Goal: Transaction & Acquisition: Purchase product/service

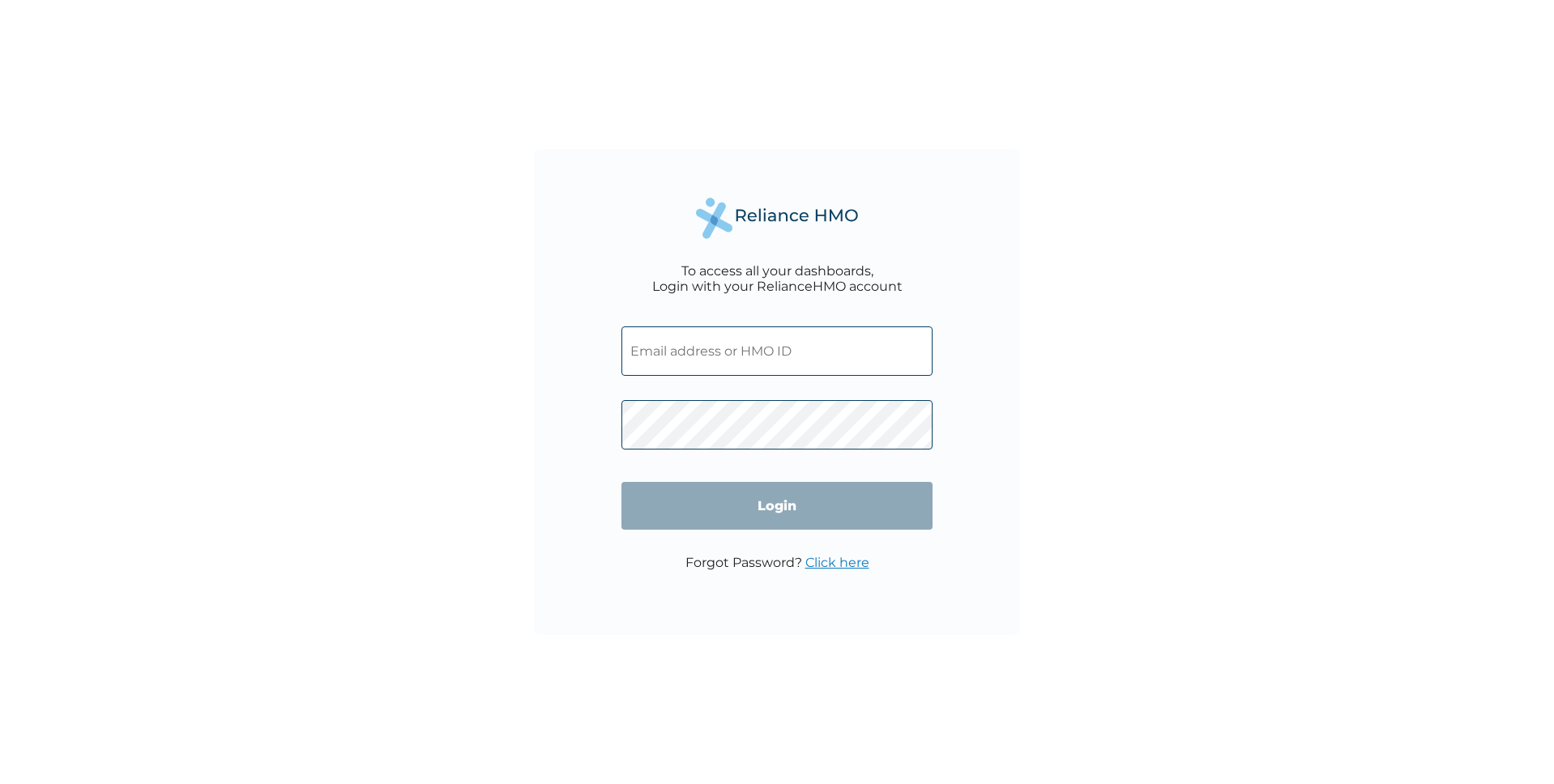
click at [693, 365] on input "text" at bounding box center [777, 350] width 311 height 49
paste input "emekaokwuagwu@gmail.com"
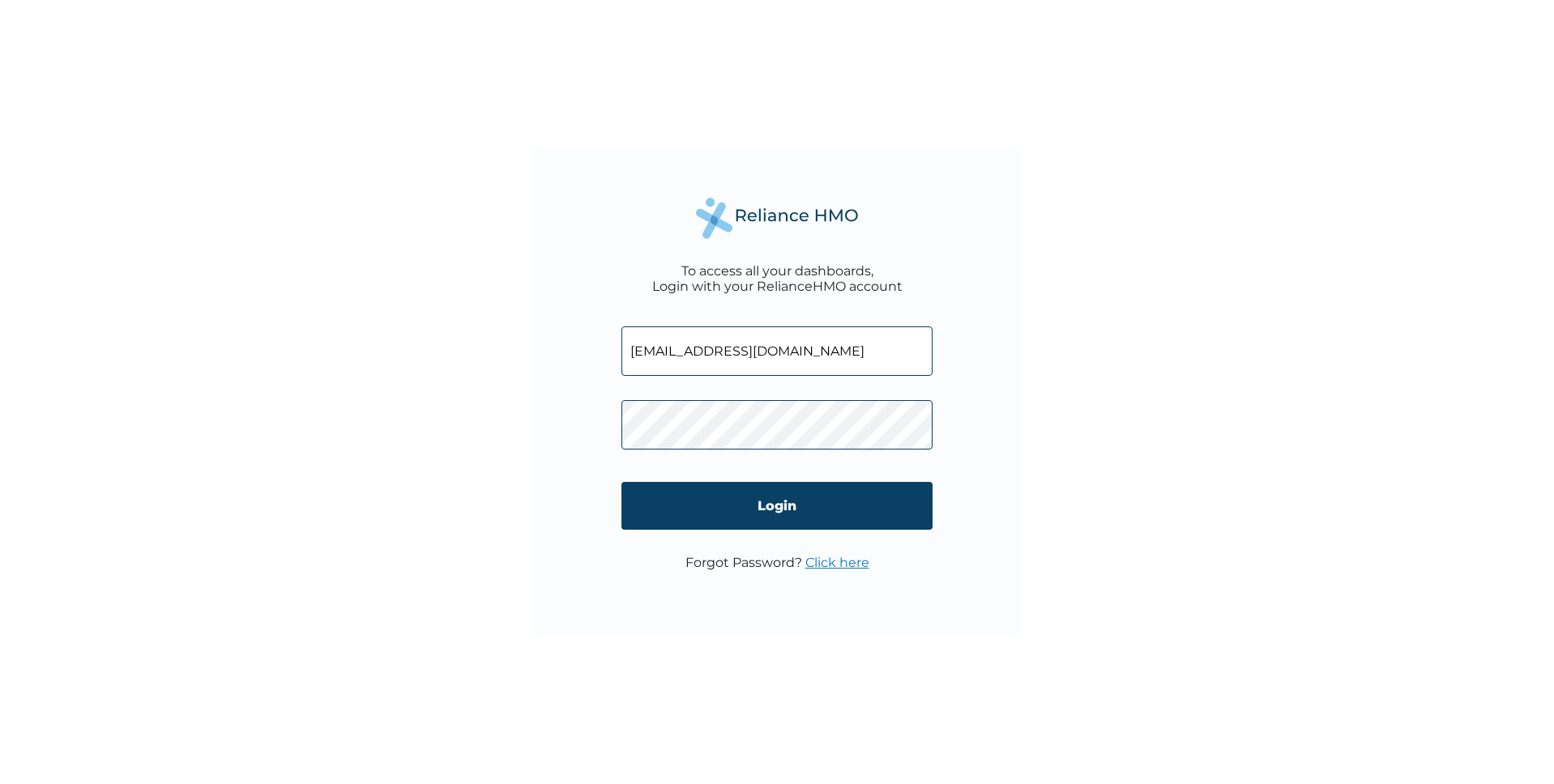
type input "emekaokwuagwu@gmail.com"
click at [668, 505] on input "Login" at bounding box center [777, 506] width 311 height 48
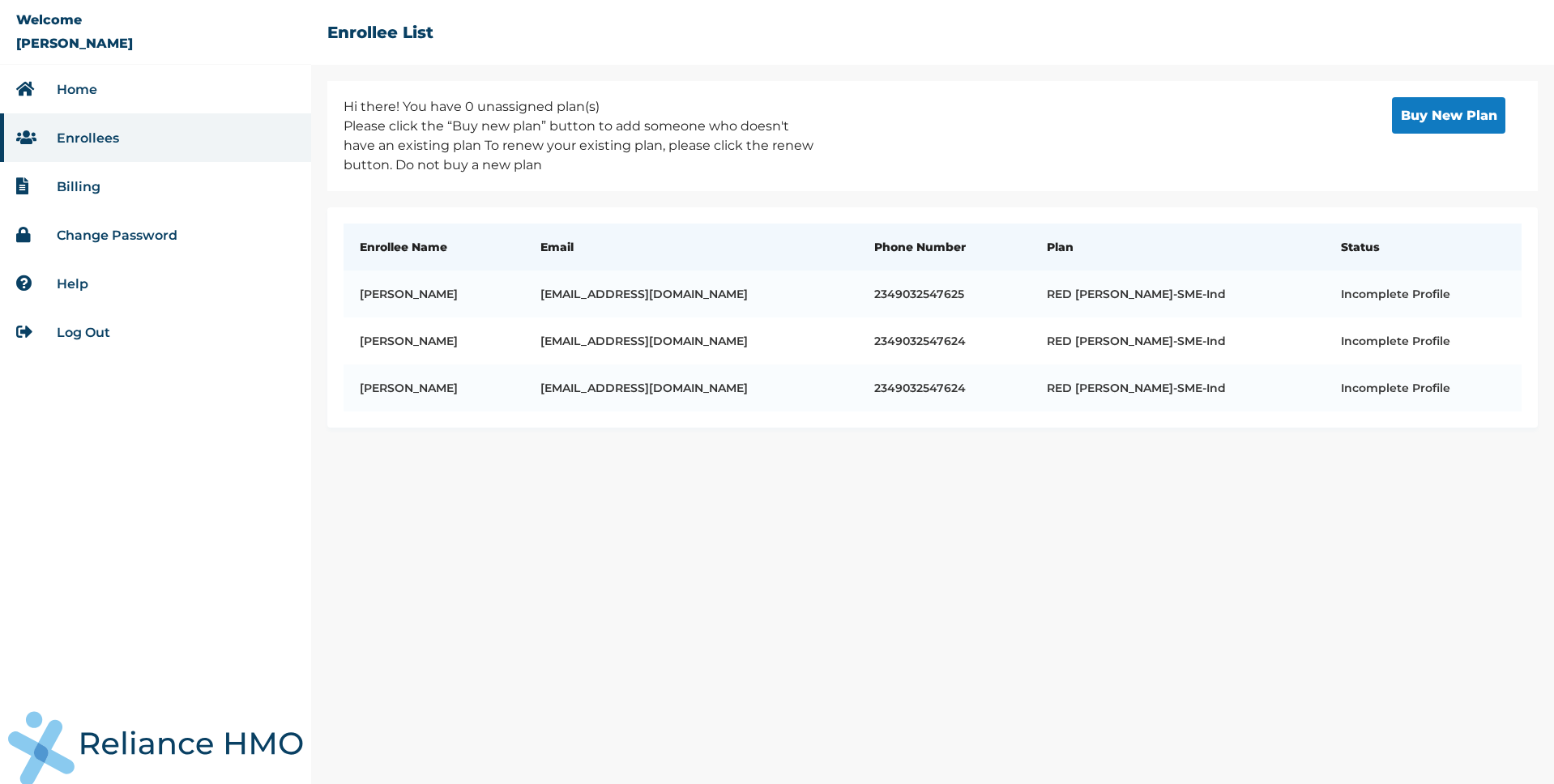
click at [1448, 122] on button "Buy New Plan" at bounding box center [1448, 115] width 114 height 37
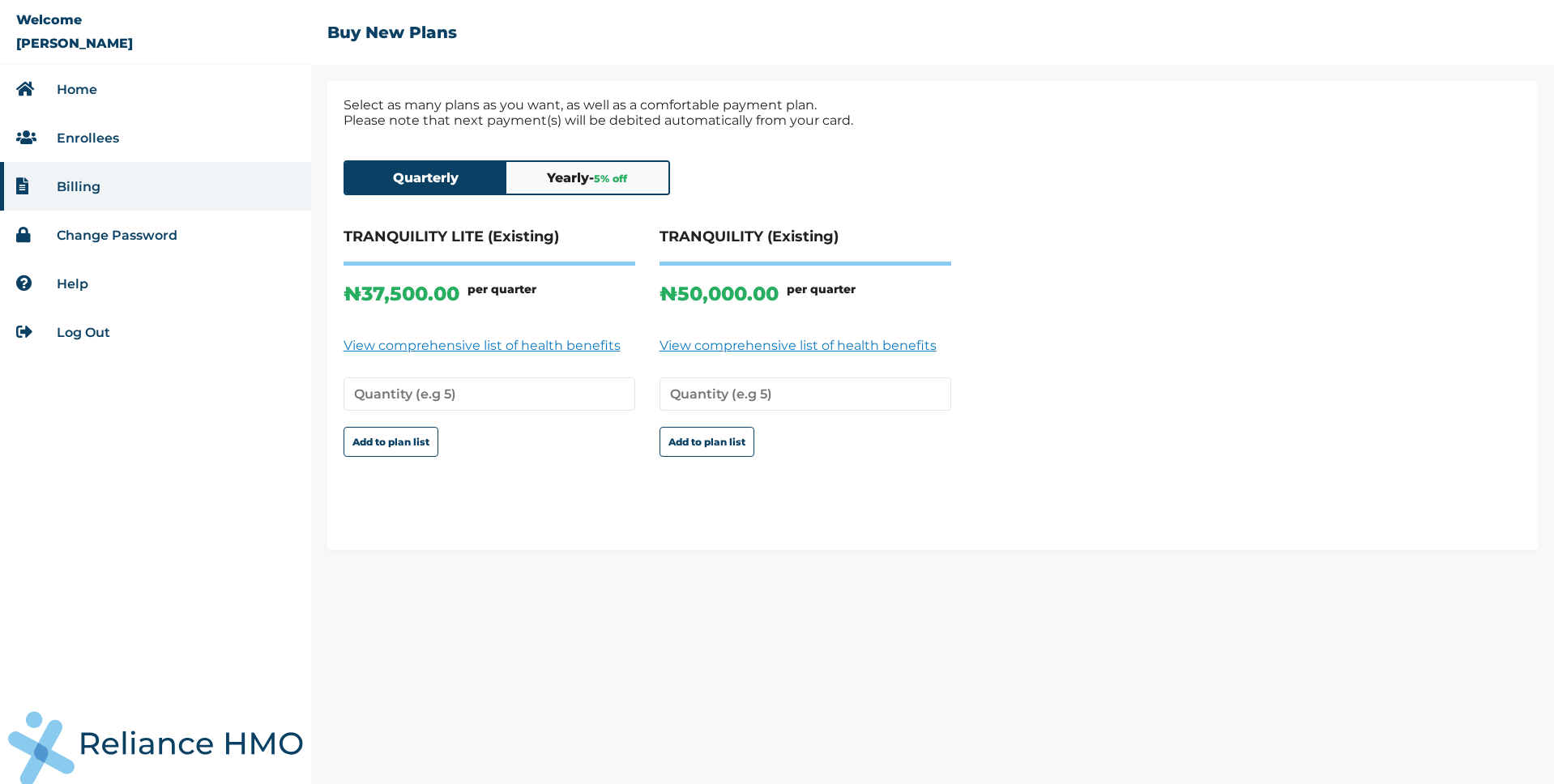
click at [570, 180] on button "Yearly - 5 % off" at bounding box center [587, 178] width 162 height 32
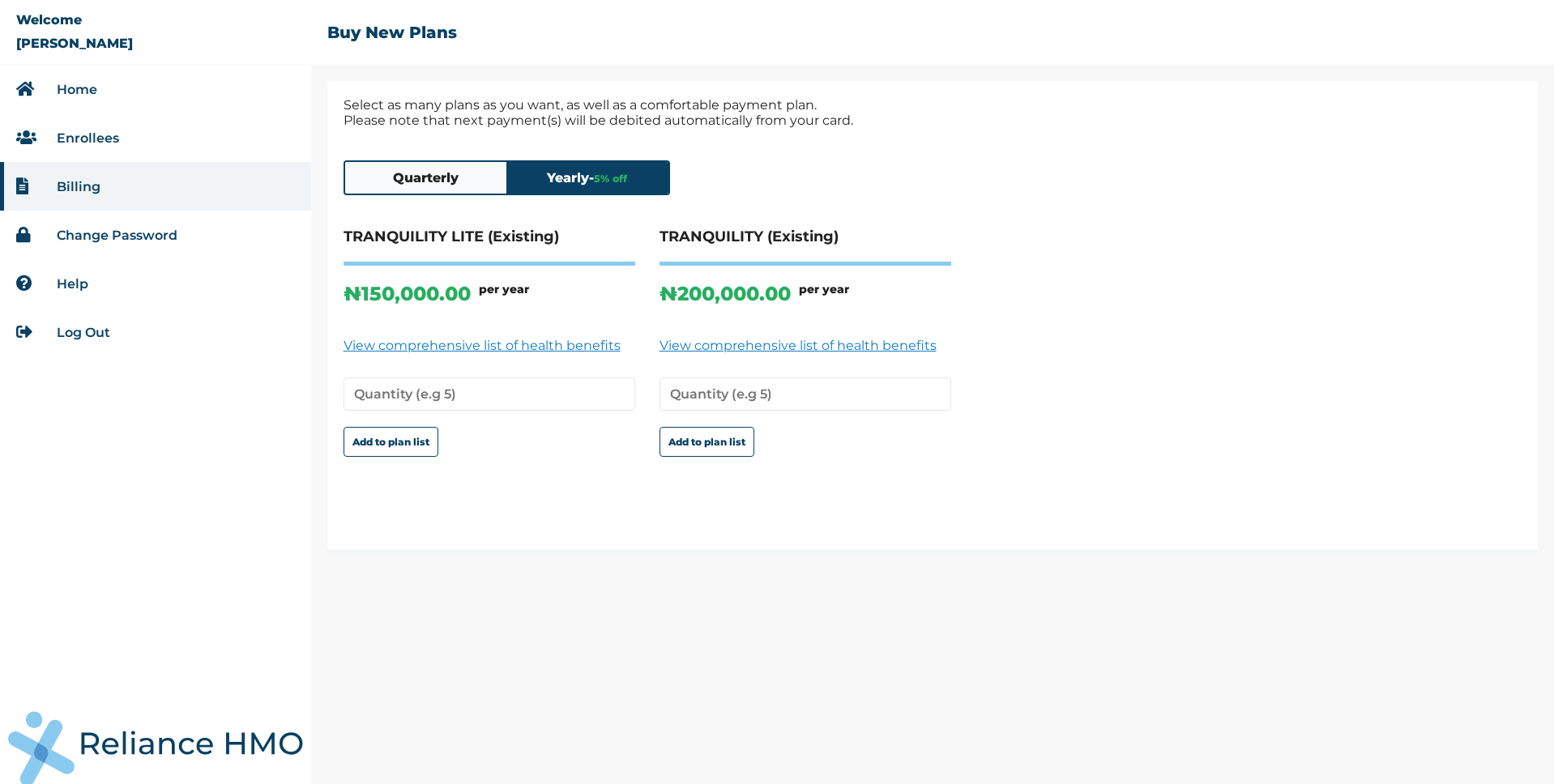
click at [378, 168] on button "Quarterly" at bounding box center [425, 178] width 162 height 32
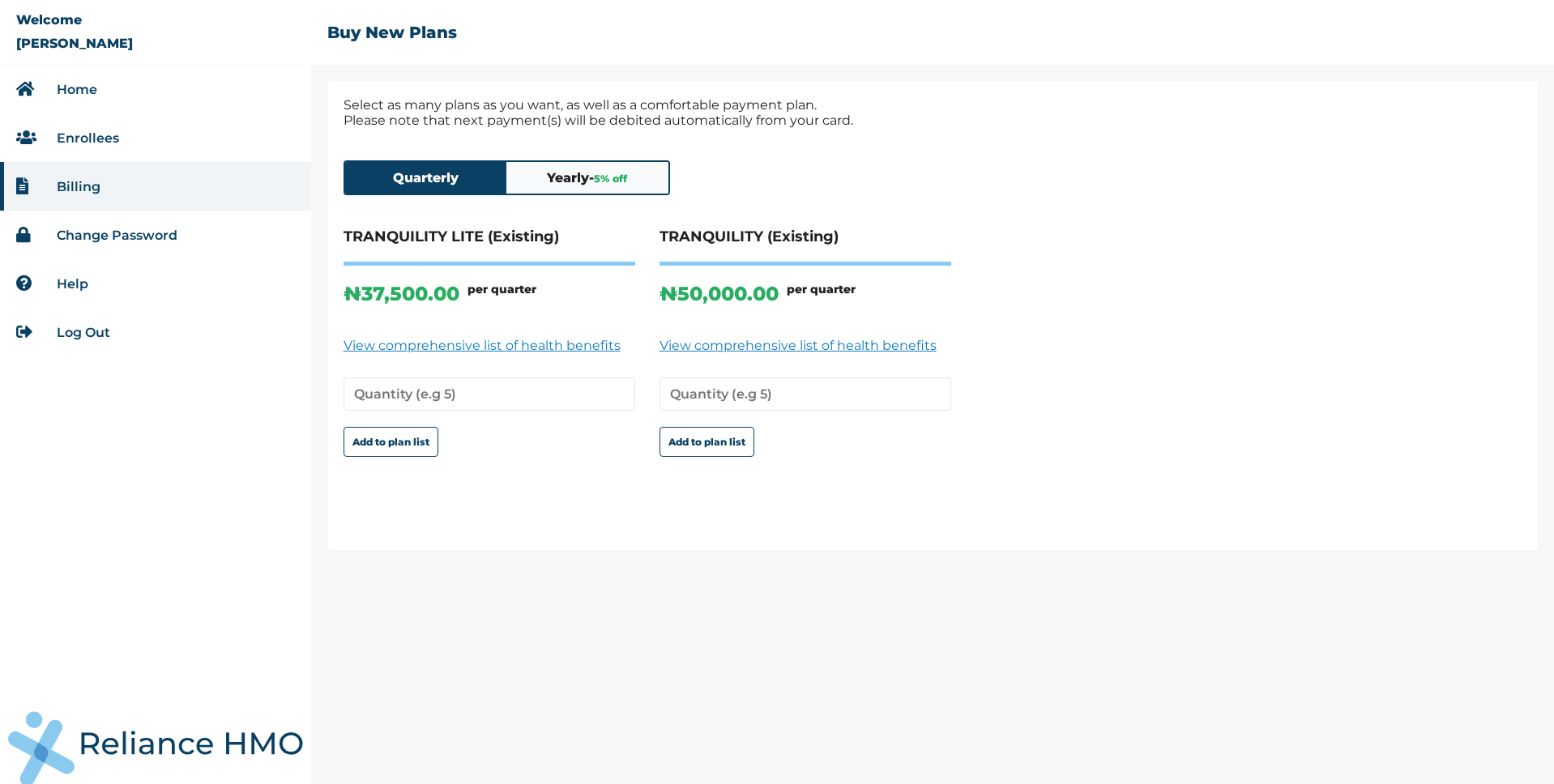
click at [612, 182] on span "5 % off" at bounding box center [611, 179] width 33 height 12
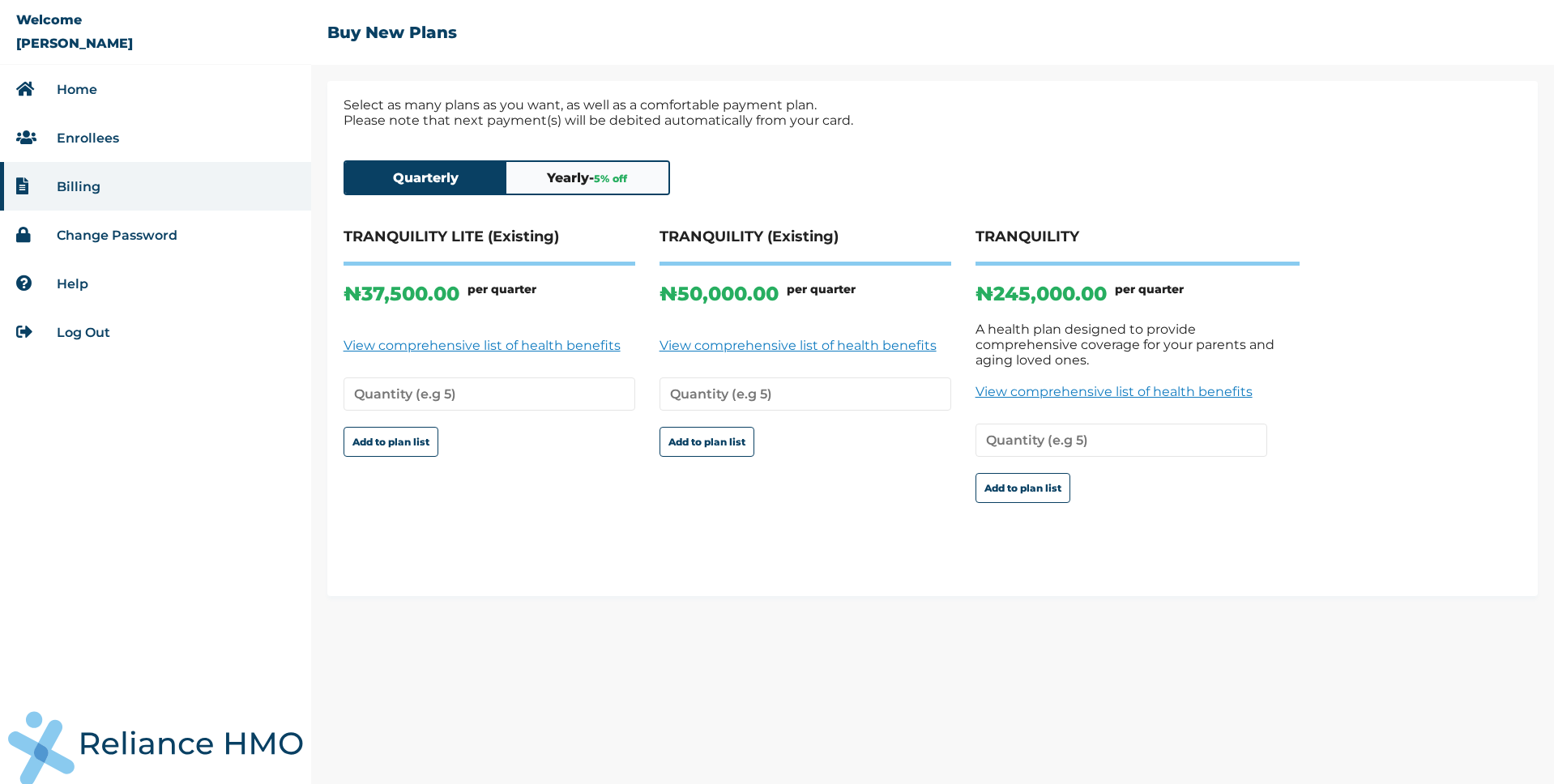
click at [460, 182] on button "Quarterly" at bounding box center [425, 178] width 162 height 32
click at [558, 184] on button "Yearly - 5 % off" at bounding box center [587, 178] width 162 height 32
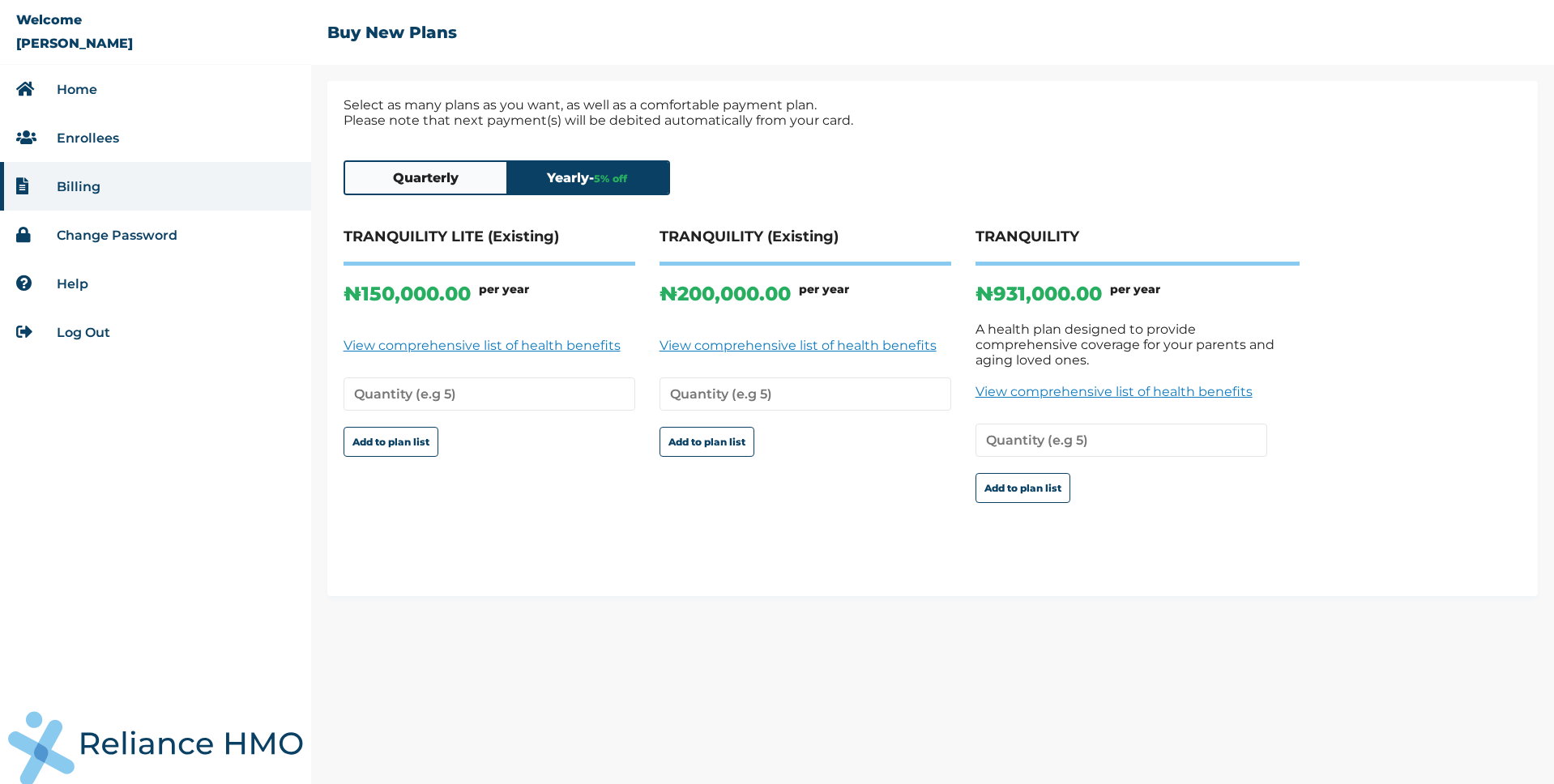
click at [461, 185] on button "Quarterly" at bounding box center [425, 178] width 162 height 32
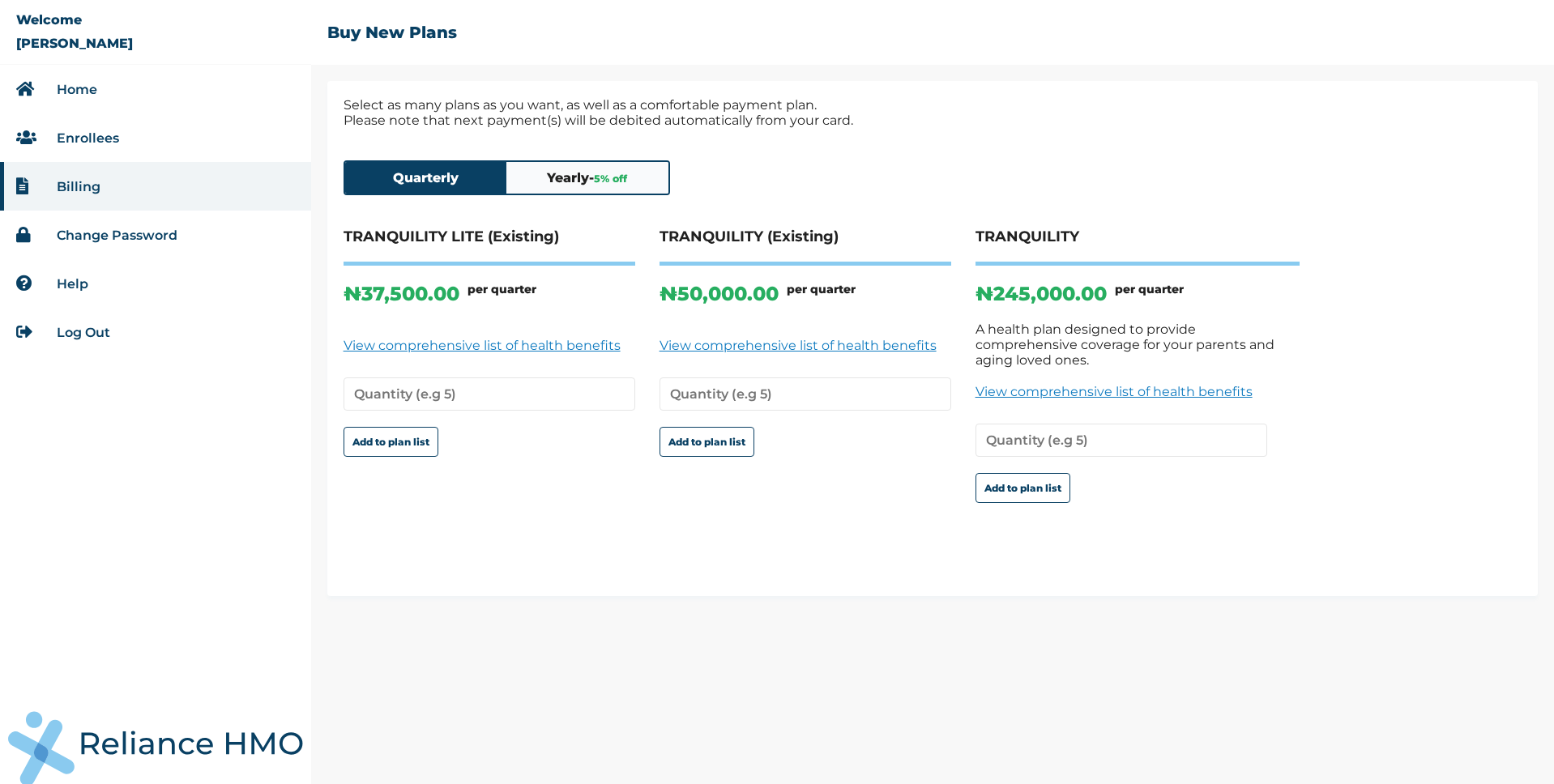
click at [529, 183] on button "Yearly - 5 % off" at bounding box center [587, 178] width 162 height 32
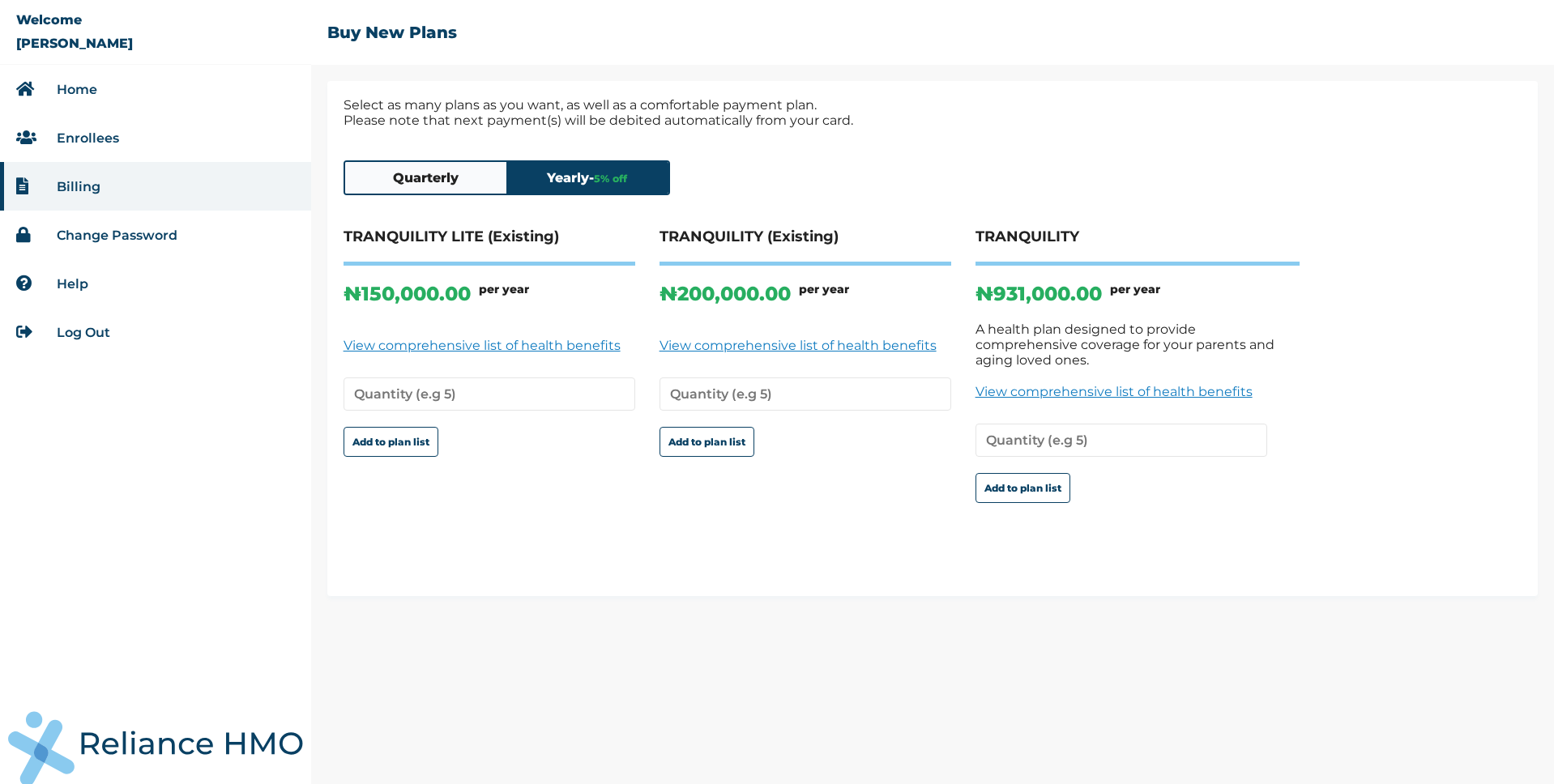
click at [440, 186] on button "Quarterly" at bounding box center [425, 178] width 162 height 32
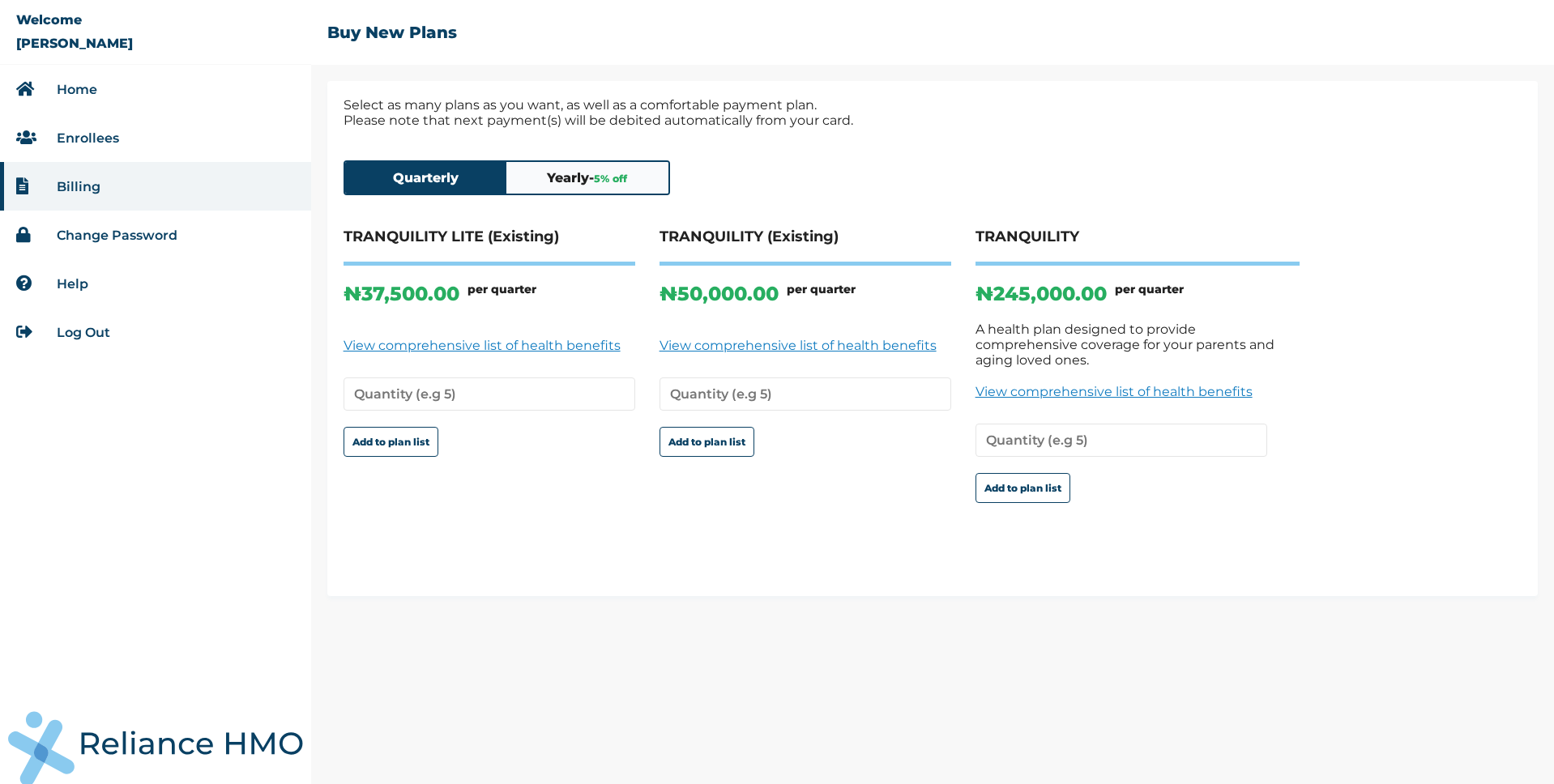
click at [553, 188] on button "Yearly - 5 % off" at bounding box center [587, 178] width 162 height 32
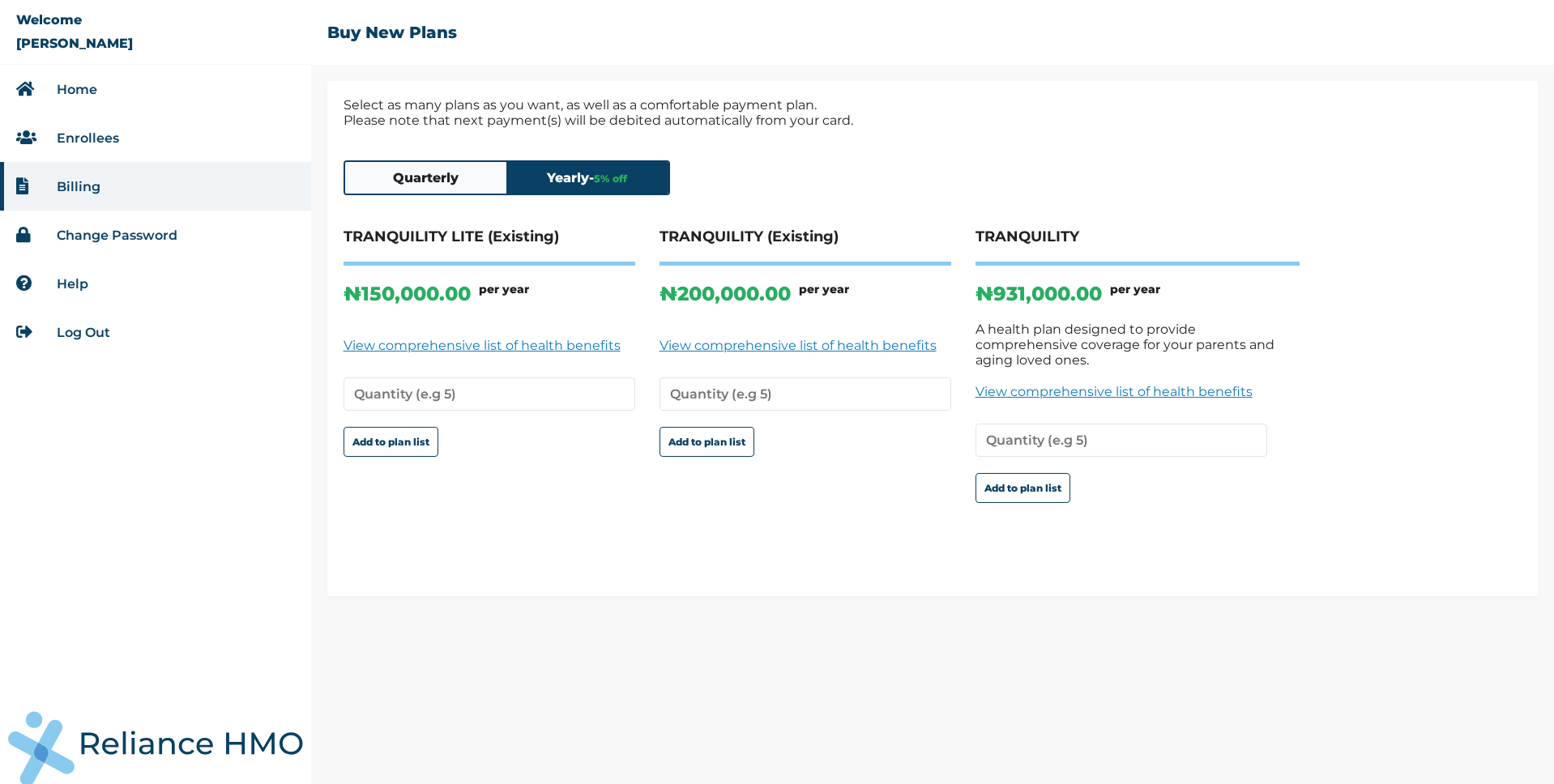
click at [376, 172] on button "Quarterly" at bounding box center [425, 178] width 162 height 32
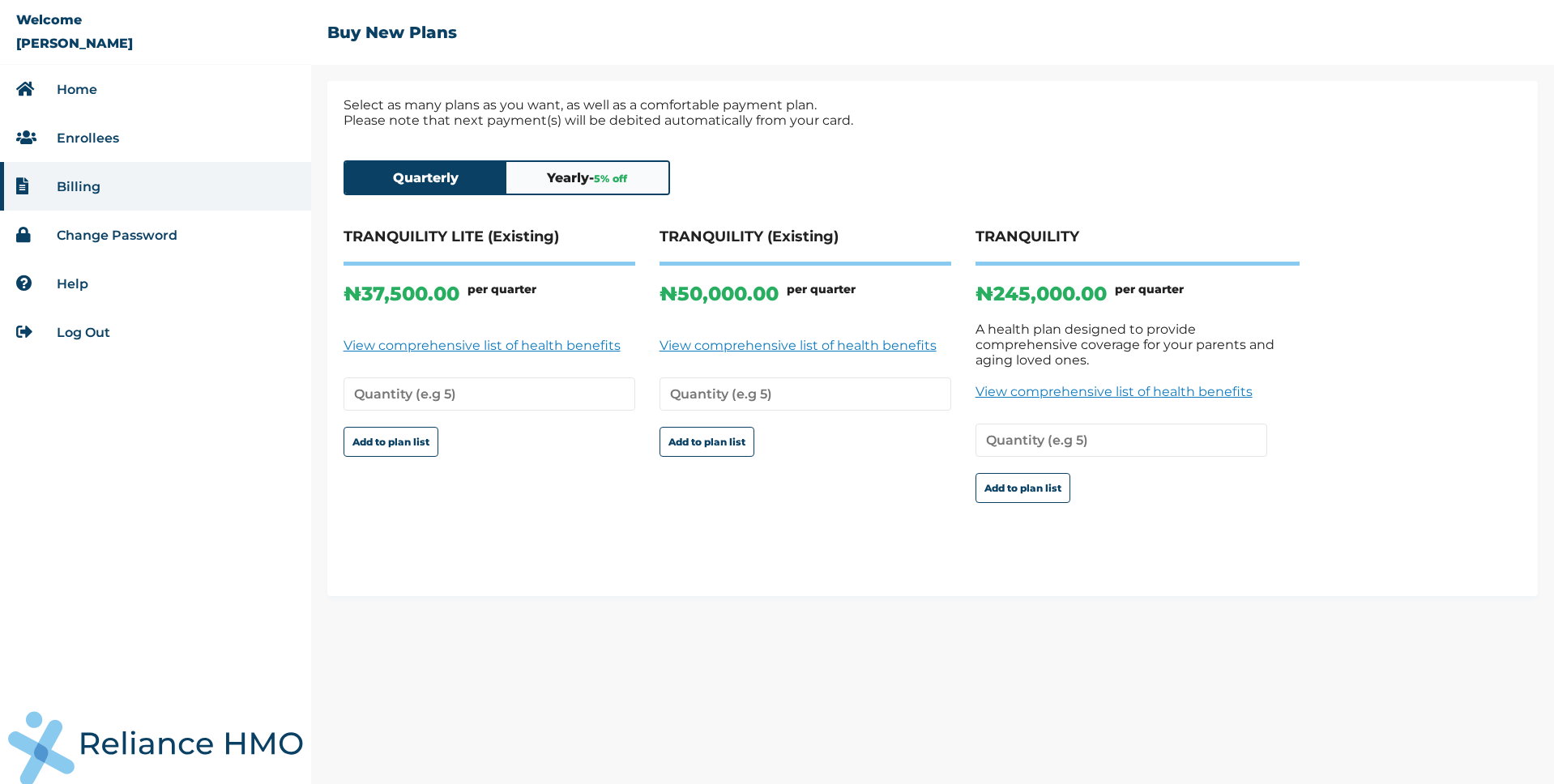
click at [597, 179] on button "Yearly - 5 % off" at bounding box center [587, 178] width 162 height 32
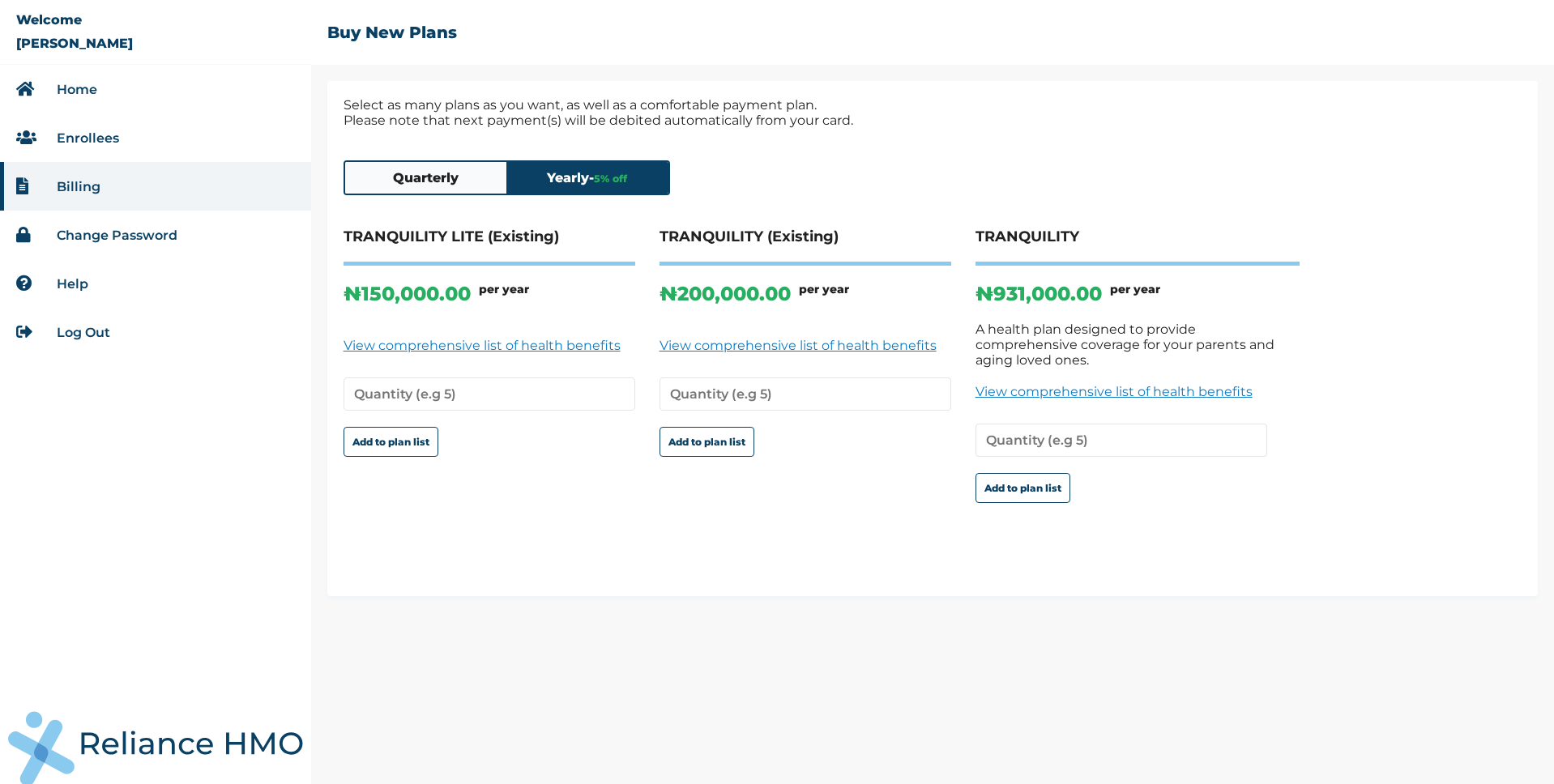
click at [450, 179] on button "Quarterly" at bounding box center [425, 178] width 162 height 32
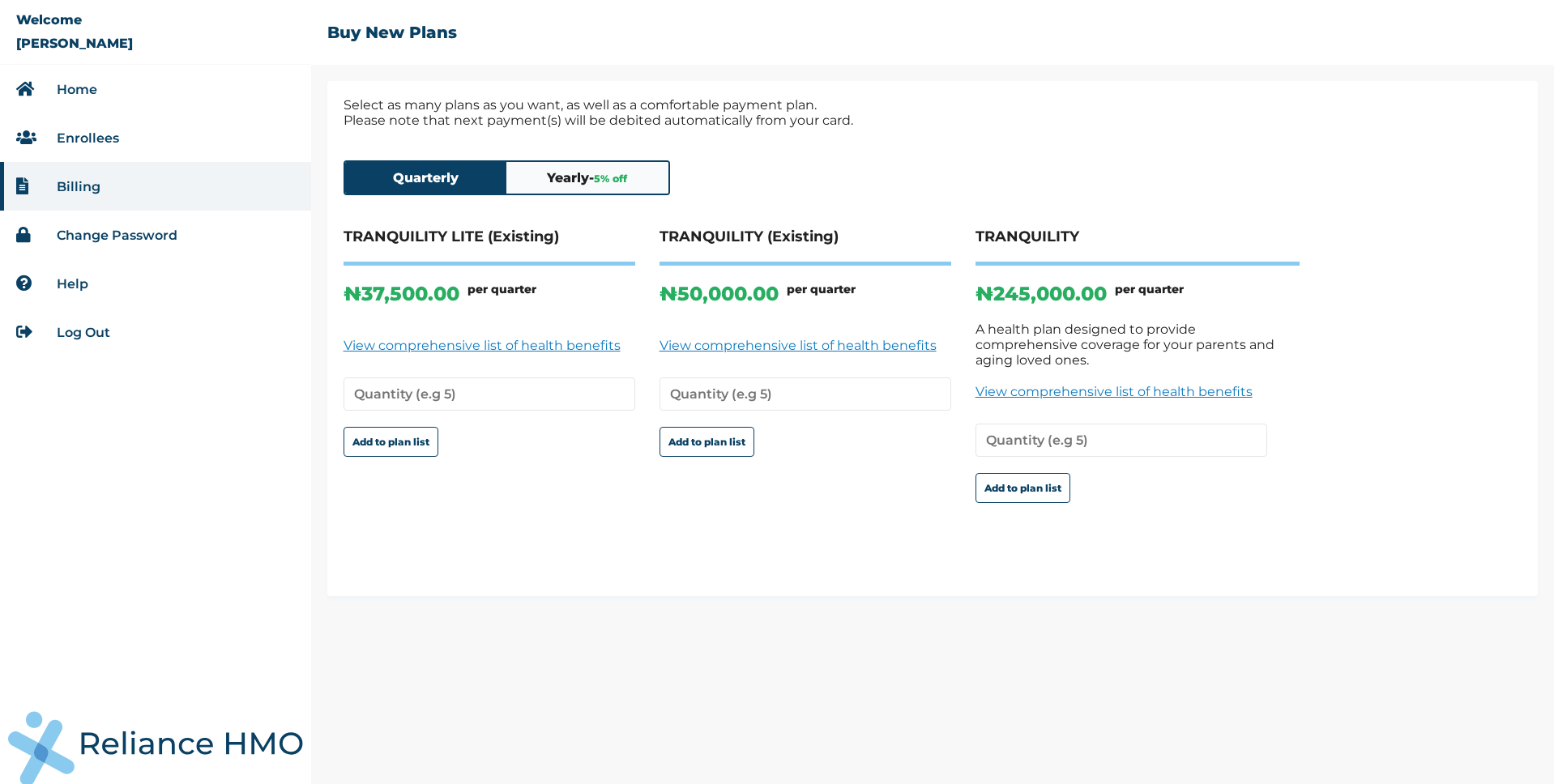
click at [568, 178] on button "Yearly - 5 % off" at bounding box center [587, 178] width 162 height 32
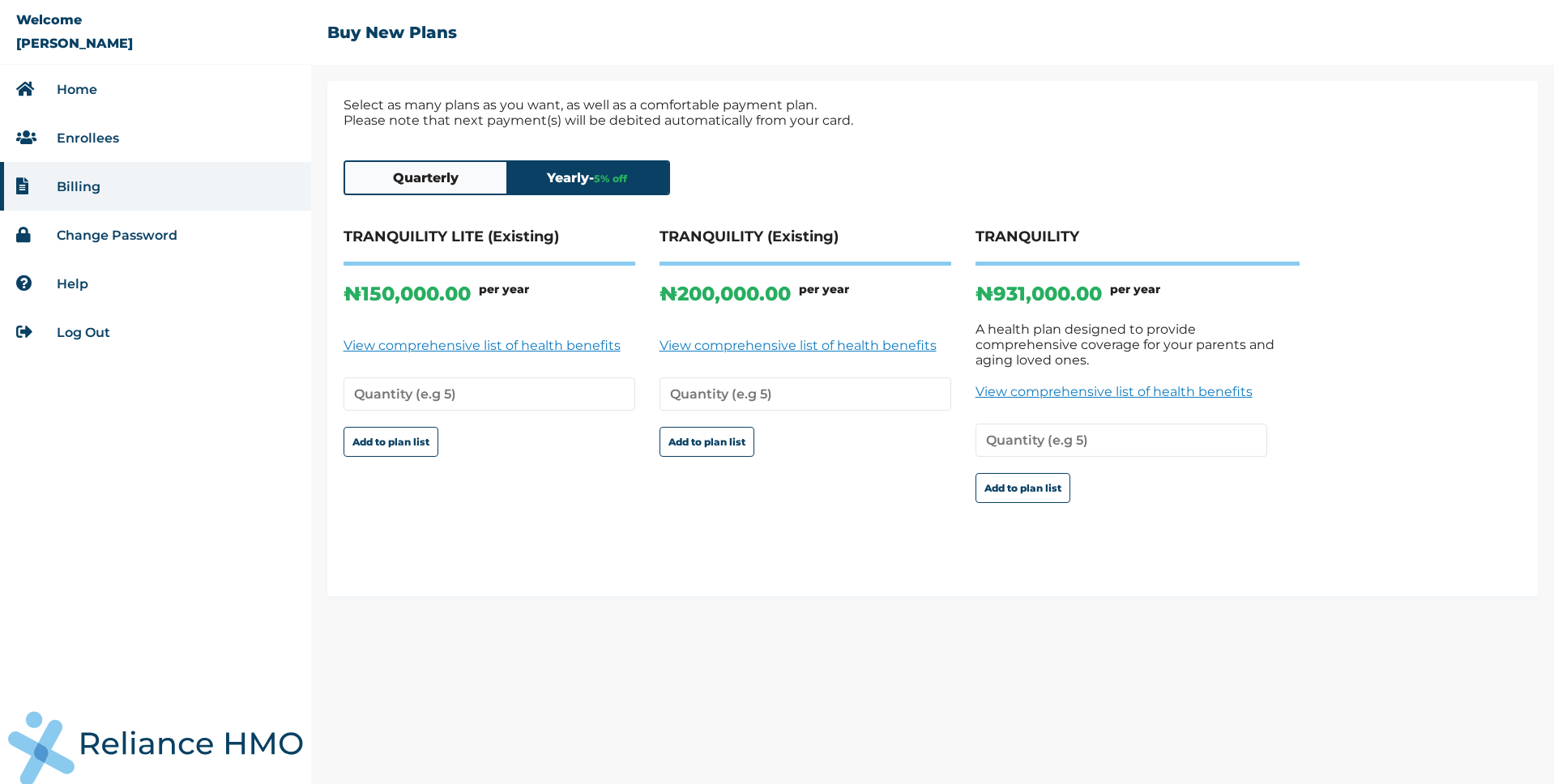
click at [103, 140] on link "Enrollees" at bounding box center [87, 138] width 62 height 16
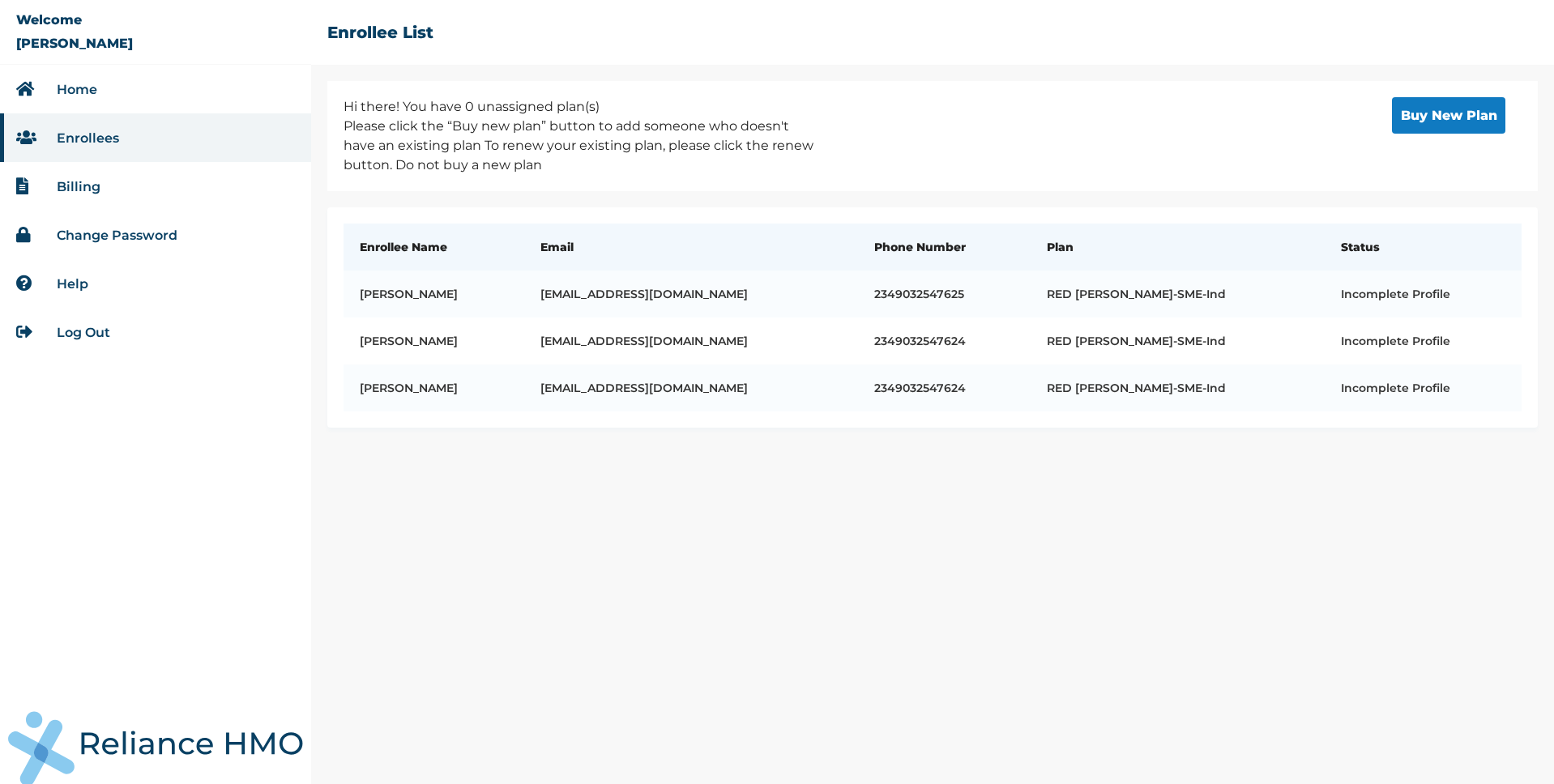
click at [89, 190] on link "Billing" at bounding box center [78, 187] width 44 height 16
